Goal: Transaction & Acquisition: Download file/media

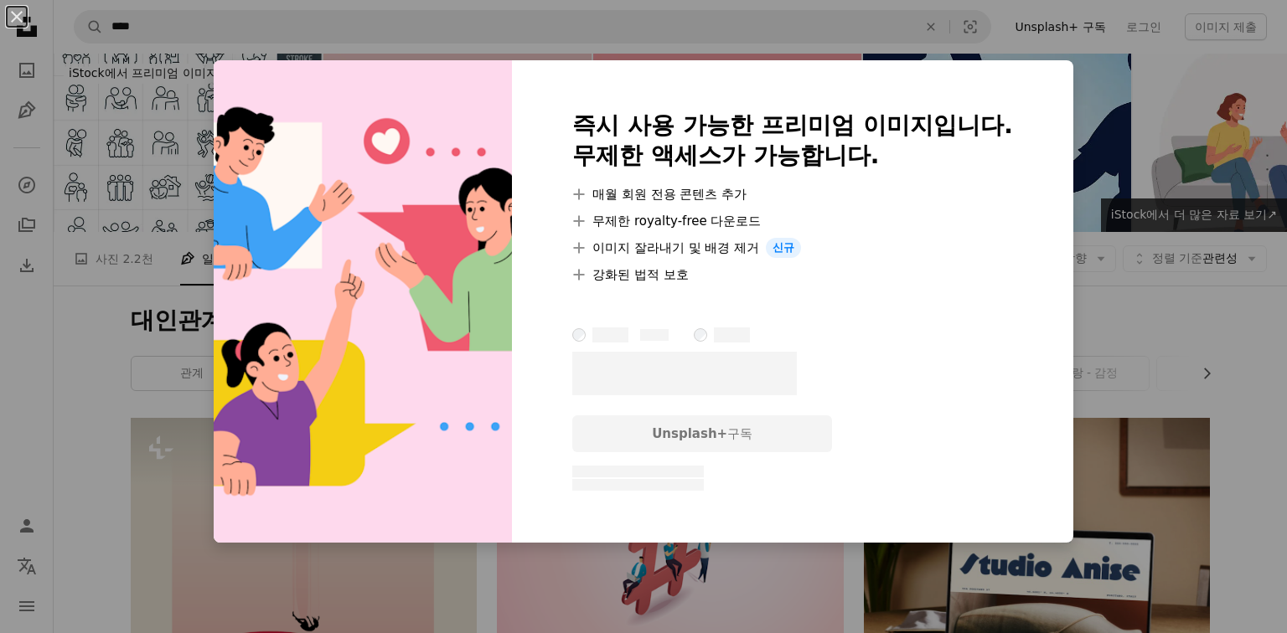
scroll to position [2947, 0]
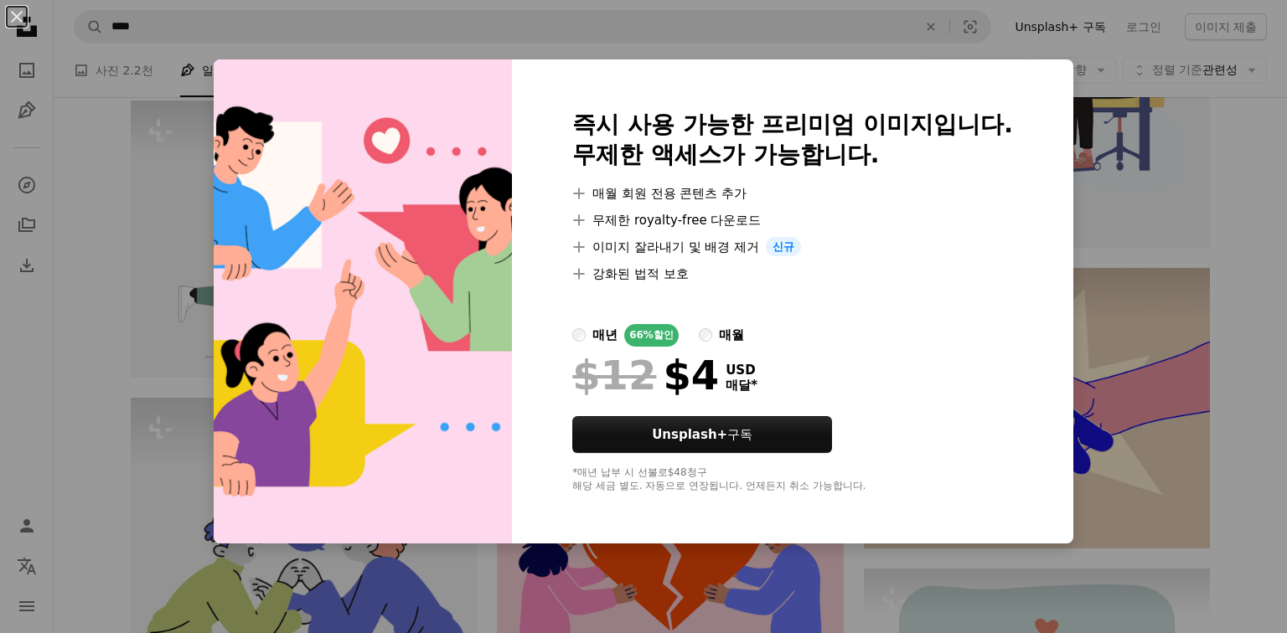
click at [95, 328] on div "An X shape 즉시 사용 가능한 프리미엄 이미지입니다. 무제한 액세스가 가능합니다. A plus sign 매월 회원 전용 콘텐츠 추가 A…" at bounding box center [643, 316] width 1287 height 633
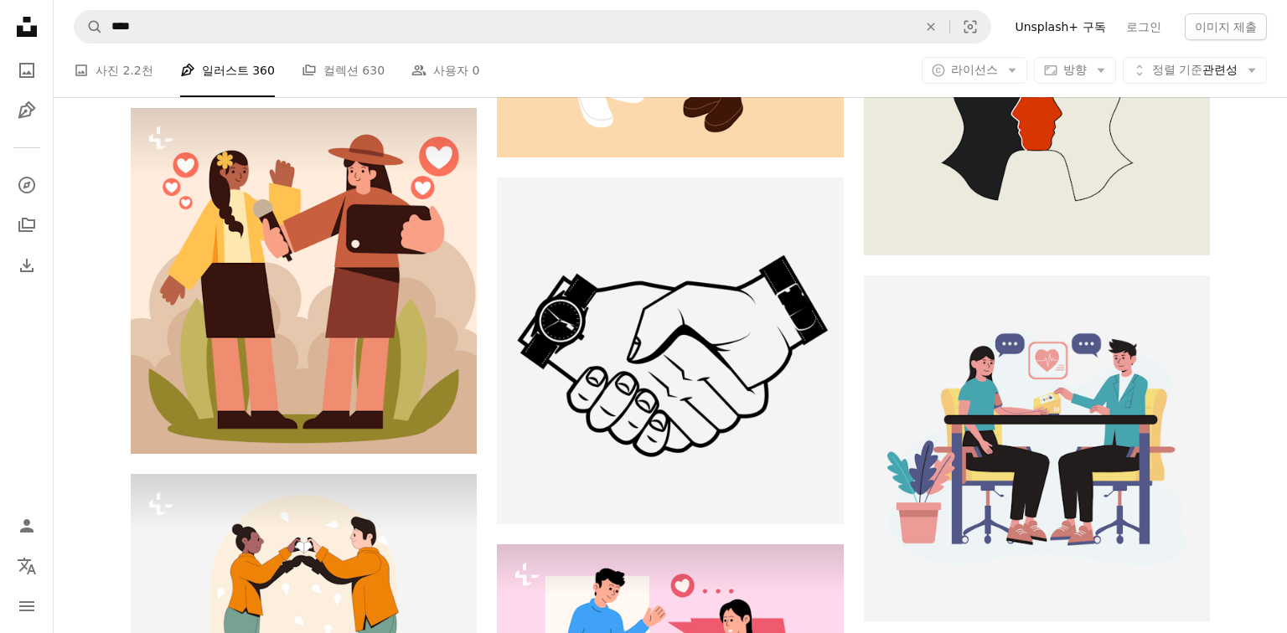
scroll to position [2374, 0]
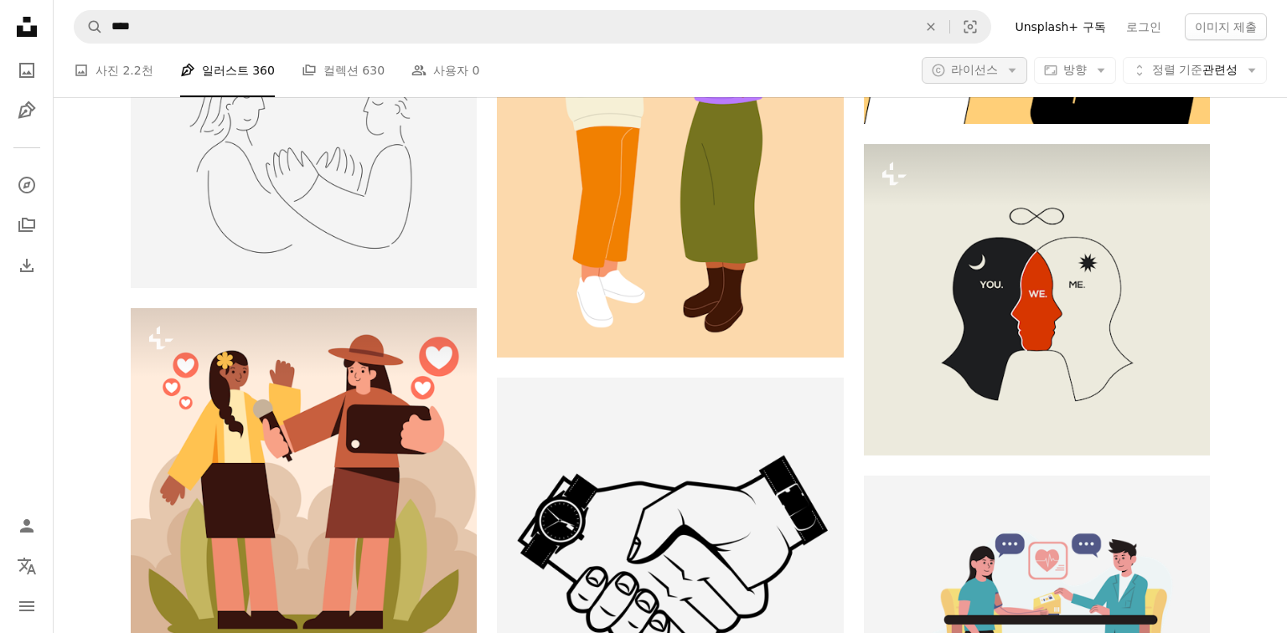
click at [1005, 65] on icon "Arrow down" at bounding box center [1012, 70] width 15 height 15
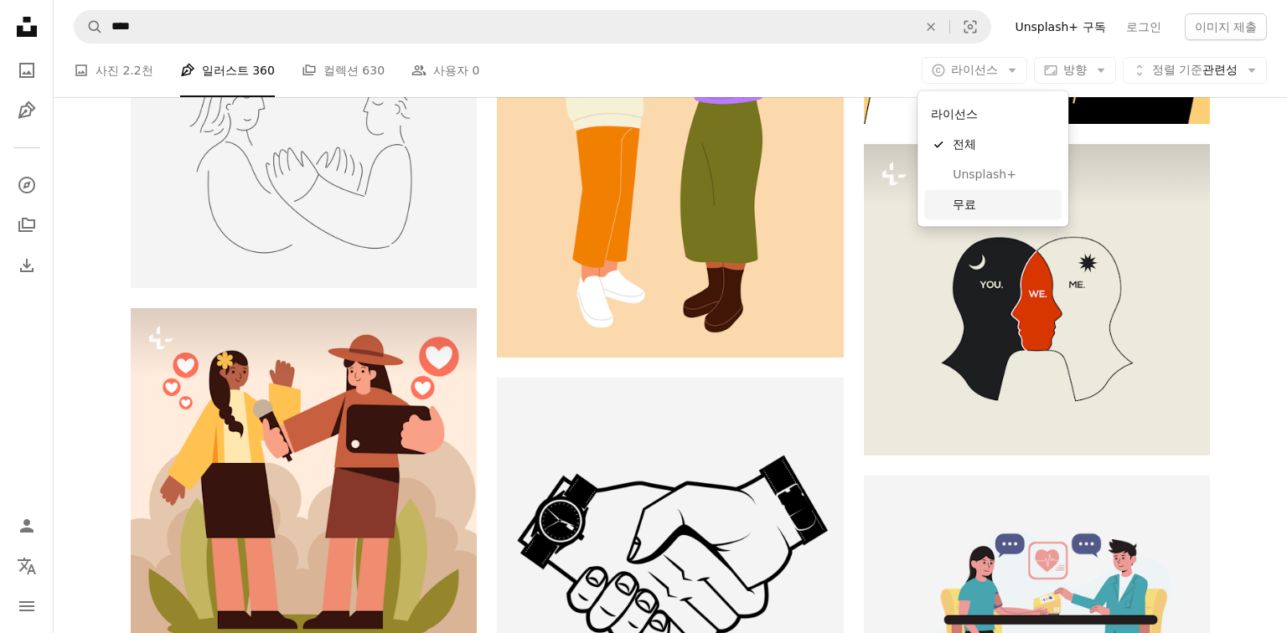
click at [992, 214] on link "무료" at bounding box center [992, 205] width 137 height 30
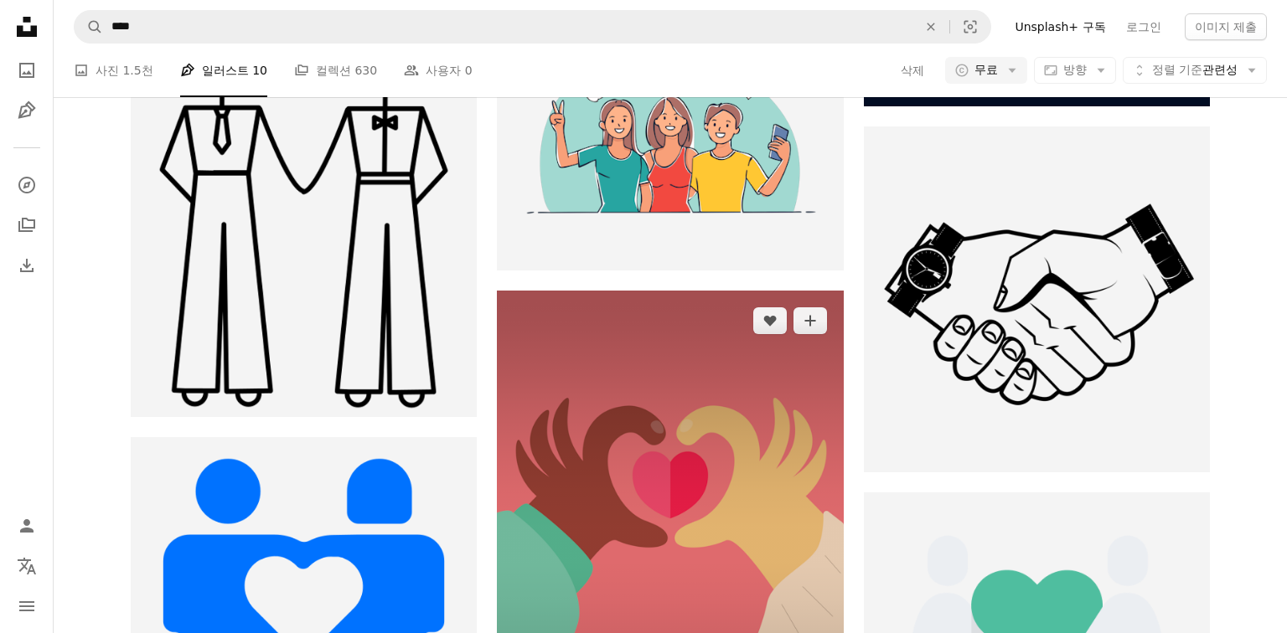
scroll to position [977, 0]
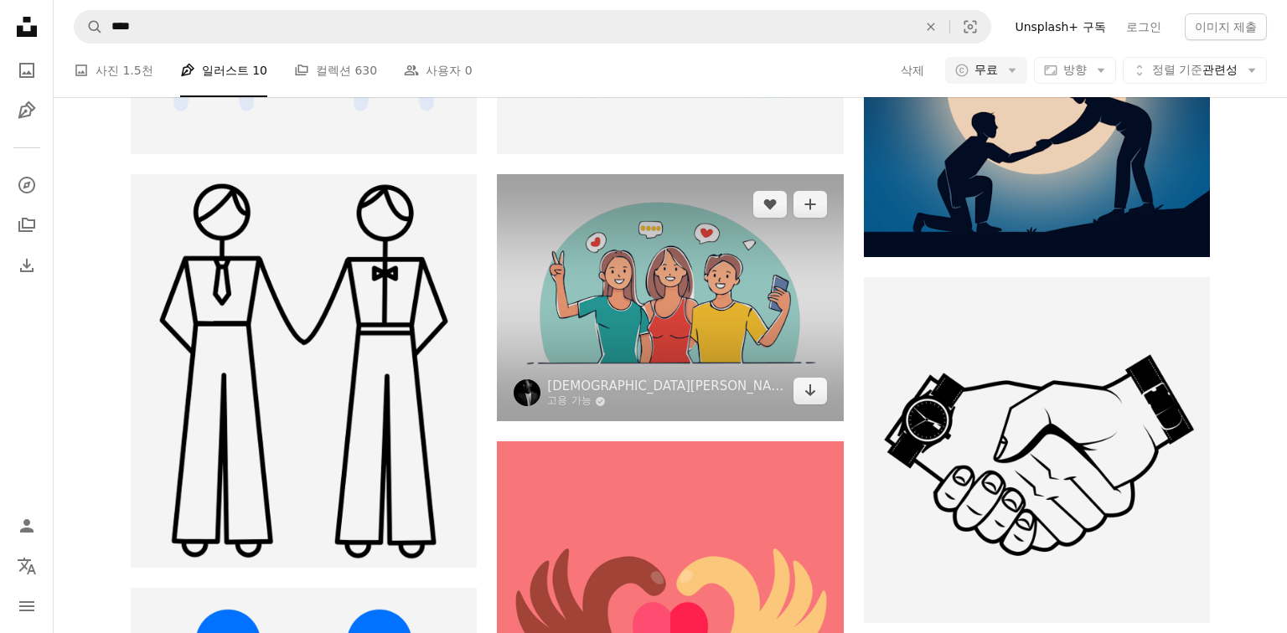
click at [680, 302] on img at bounding box center [670, 297] width 346 height 247
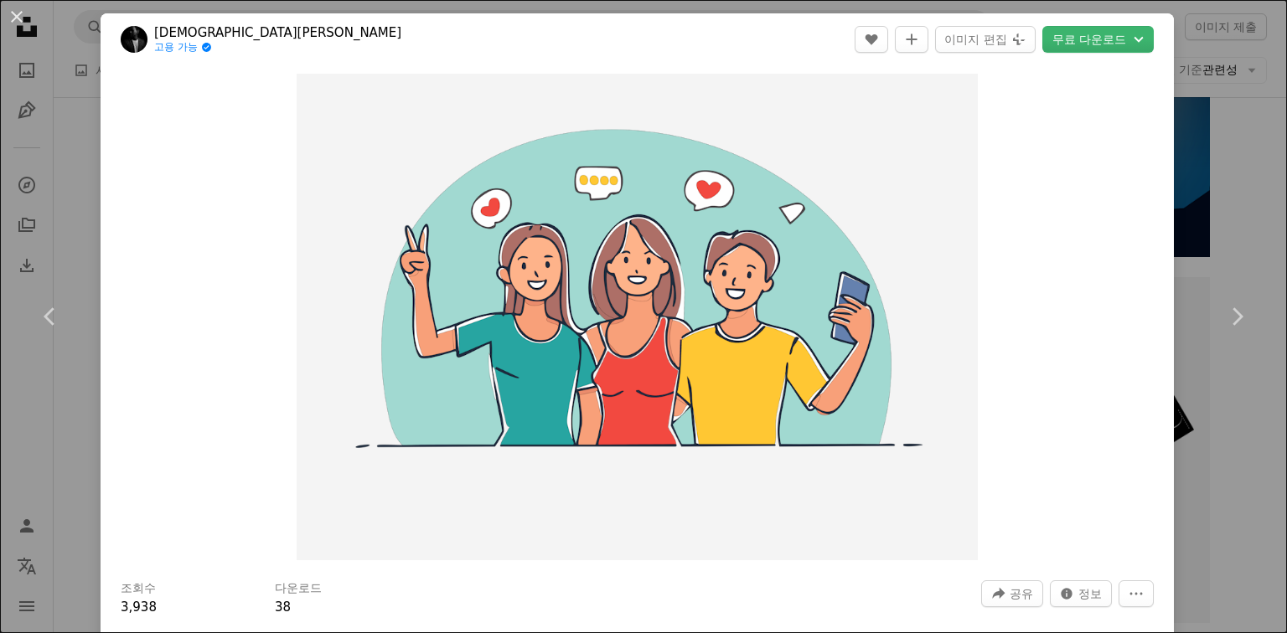
scroll to position [139, 0]
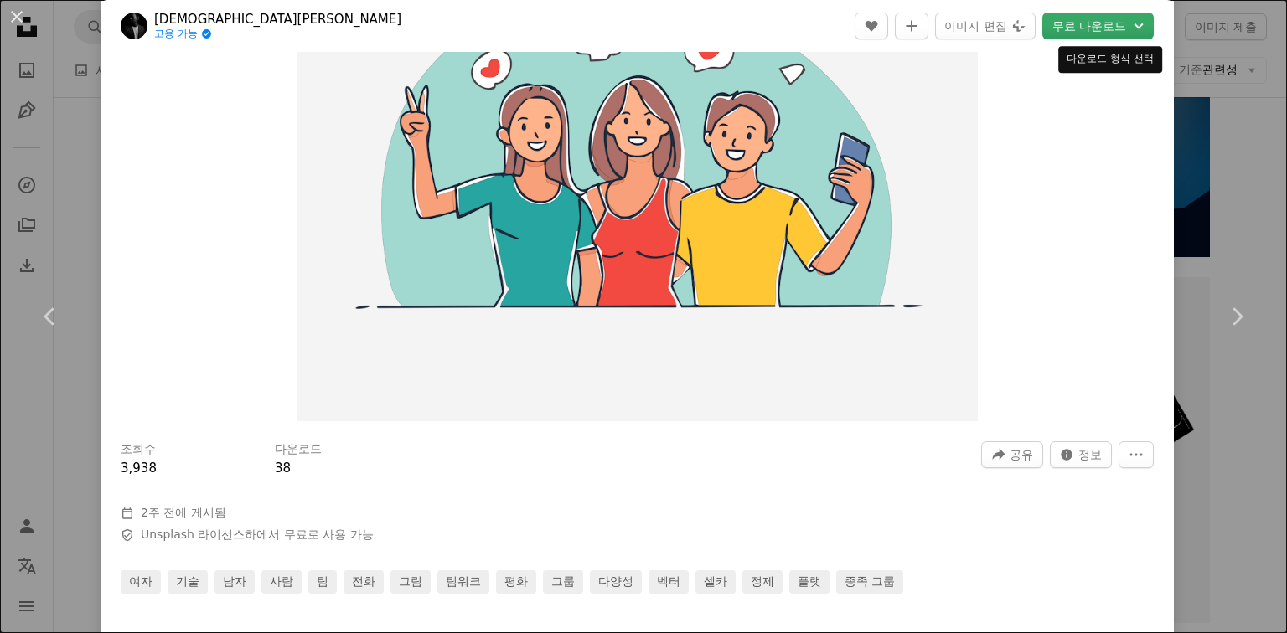
click at [1093, 29] on button "무료 다운로드 Chevron down" at bounding box center [1097, 26] width 111 height 27
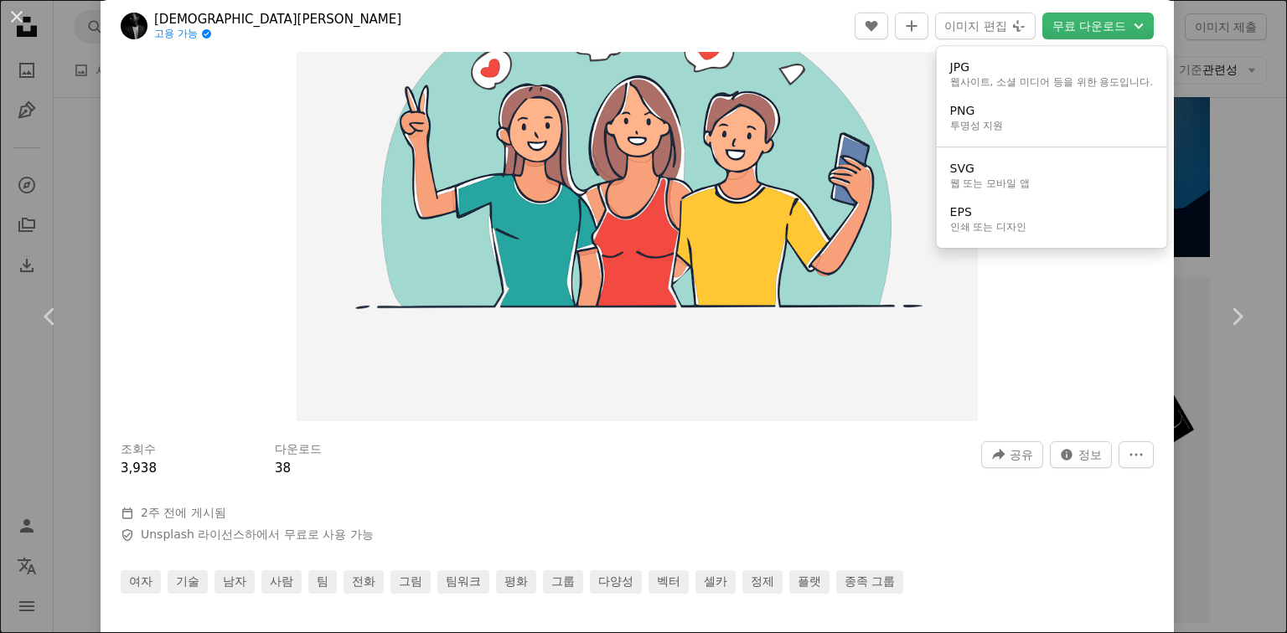
drag, startPoint x: 975, startPoint y: 145, endPoint x: 969, endPoint y: 107, distance: 38.3
click at [975, 145] on div "JPG 웹사이트, 소셜 미디어 등을 위한 용도입니다. PNG 투명성 지원 SVG 웹 또는 모바일 앱 EPS 인쇄 또는 디자인 이미지 편집 Pl…" at bounding box center [1052, 147] width 230 height 202
click at [969, 107] on div "PNG" at bounding box center [977, 111] width 54 height 17
